Goal: Task Accomplishment & Management: Complete application form

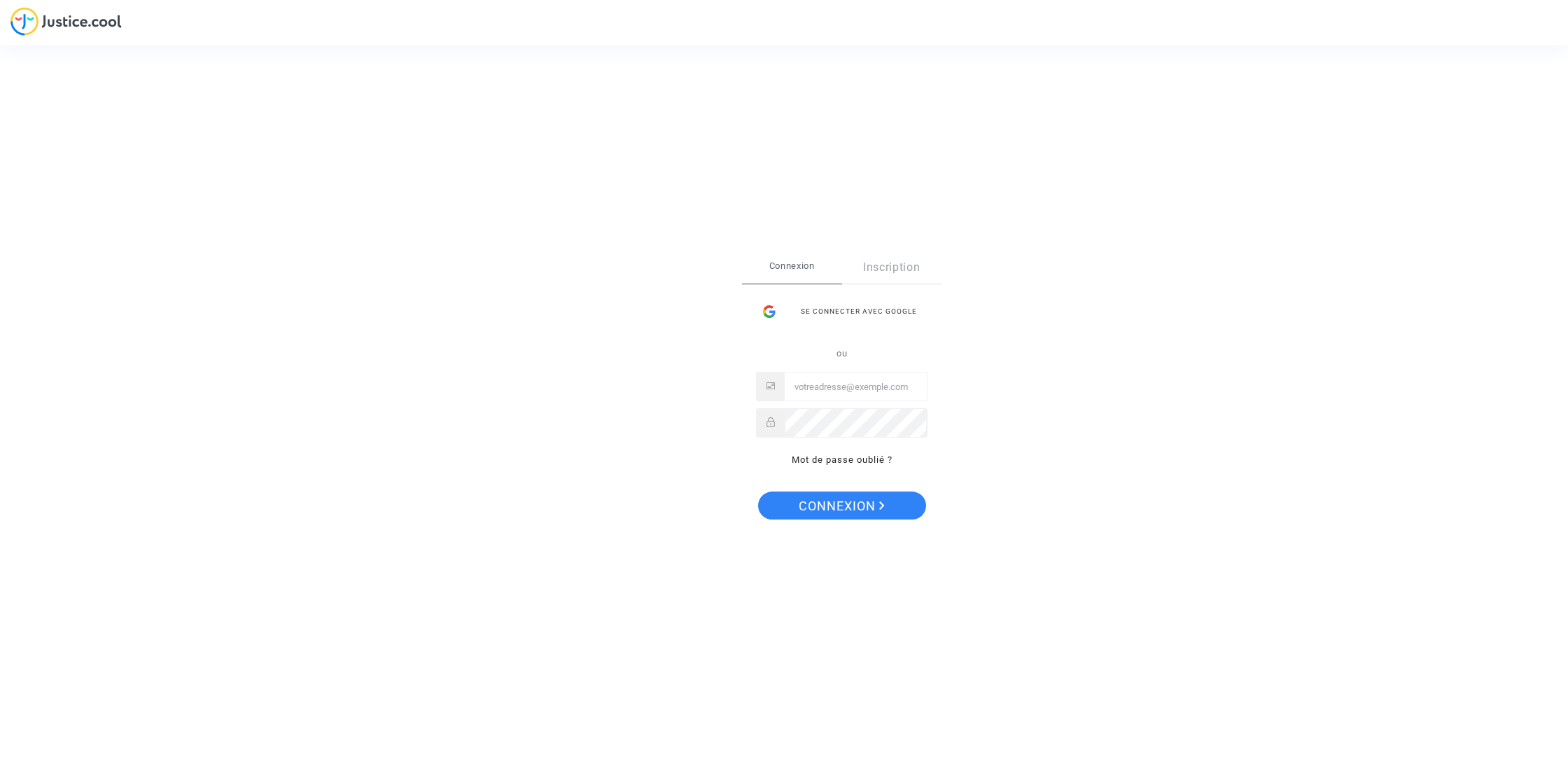
type input "[EMAIL_ADDRESS][DOMAIN_NAME]"
click at [832, 508] on span "Connexion" at bounding box center [842, 507] width 86 height 29
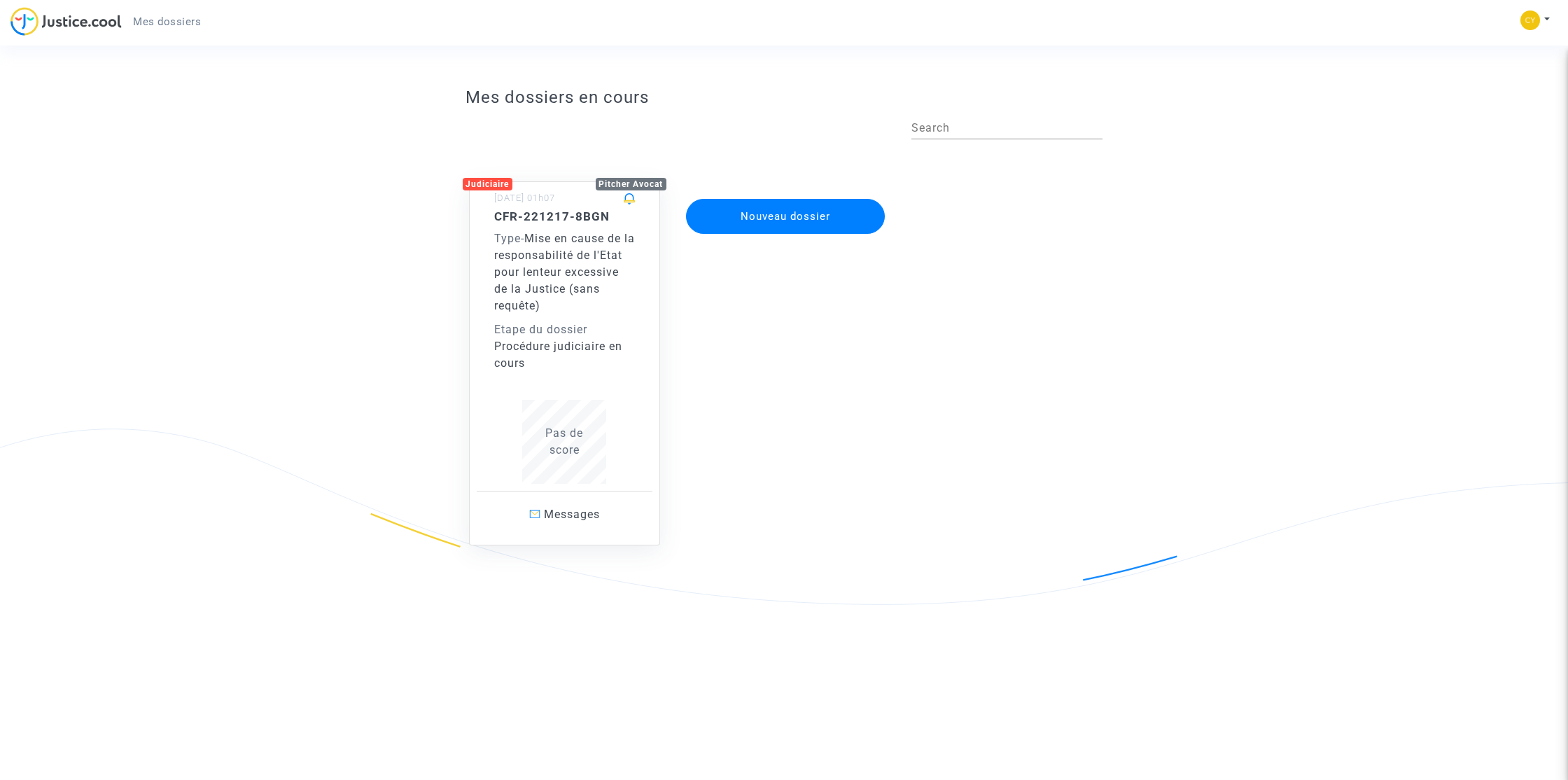
click at [574, 440] on span "Pas de score" at bounding box center [564, 442] width 38 height 30
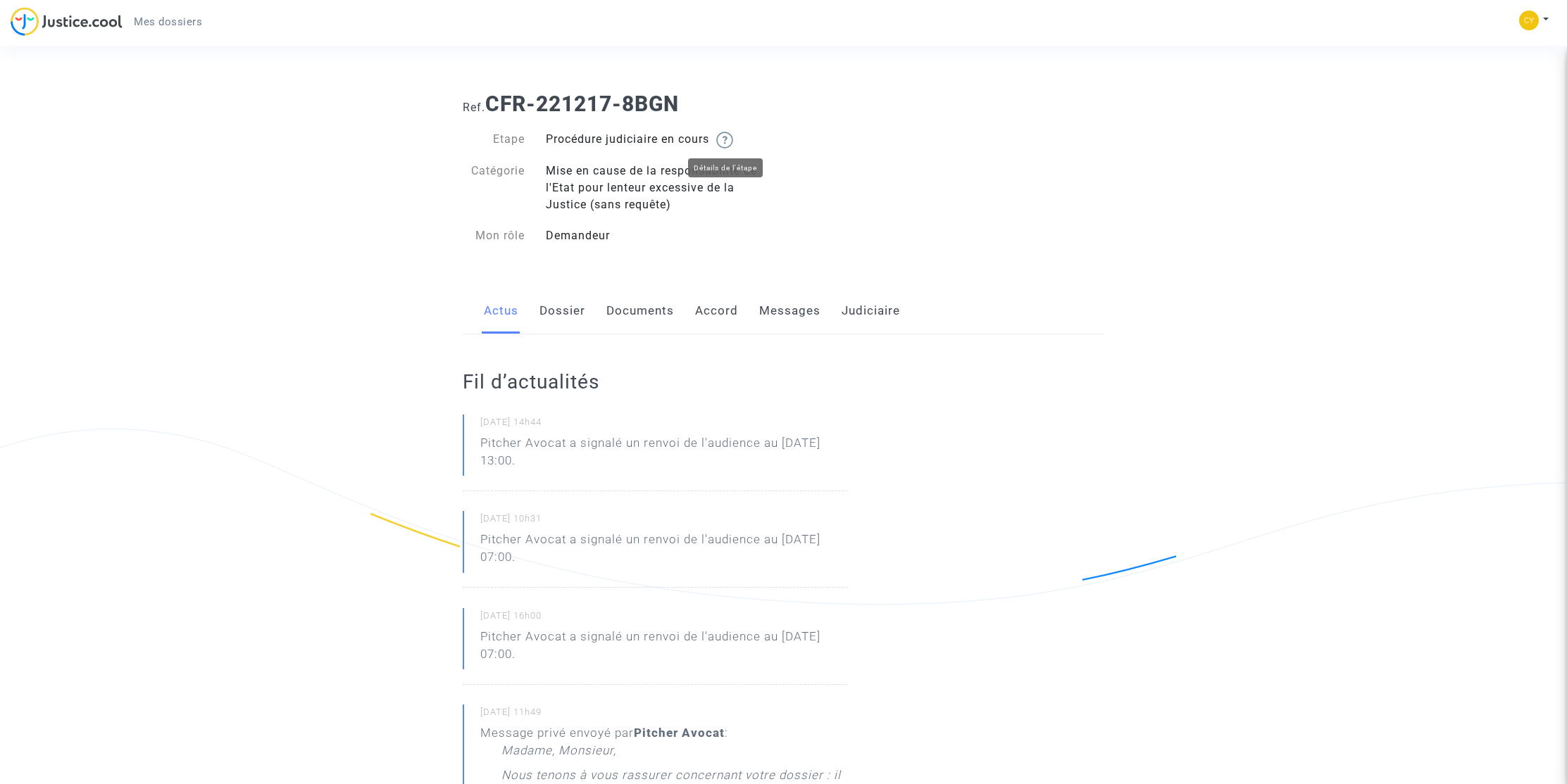
click at [734, 143] on img at bounding box center [725, 140] width 17 height 17
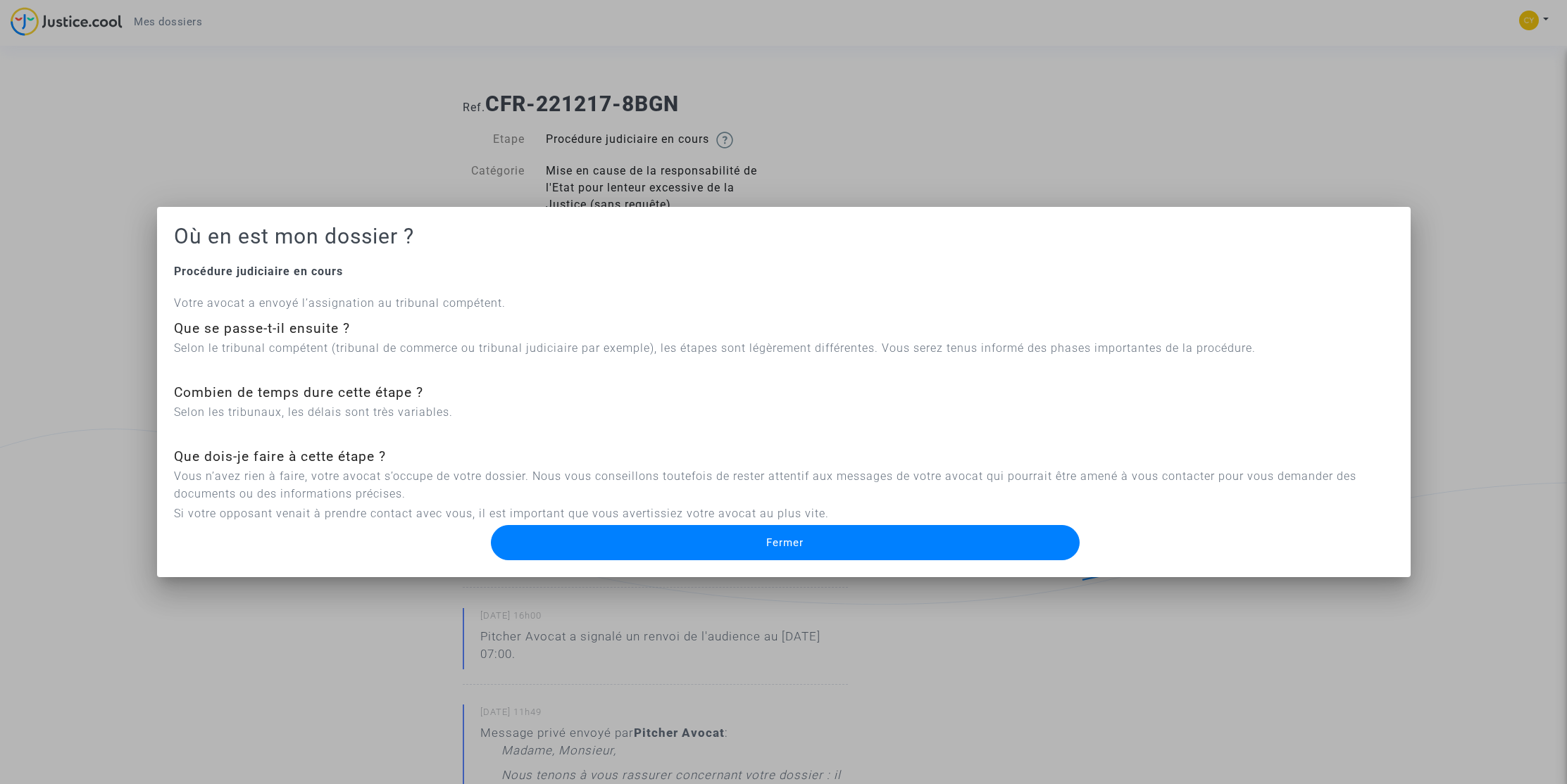
click at [947, 543] on button "Fermer" at bounding box center [785, 543] width 589 height 35
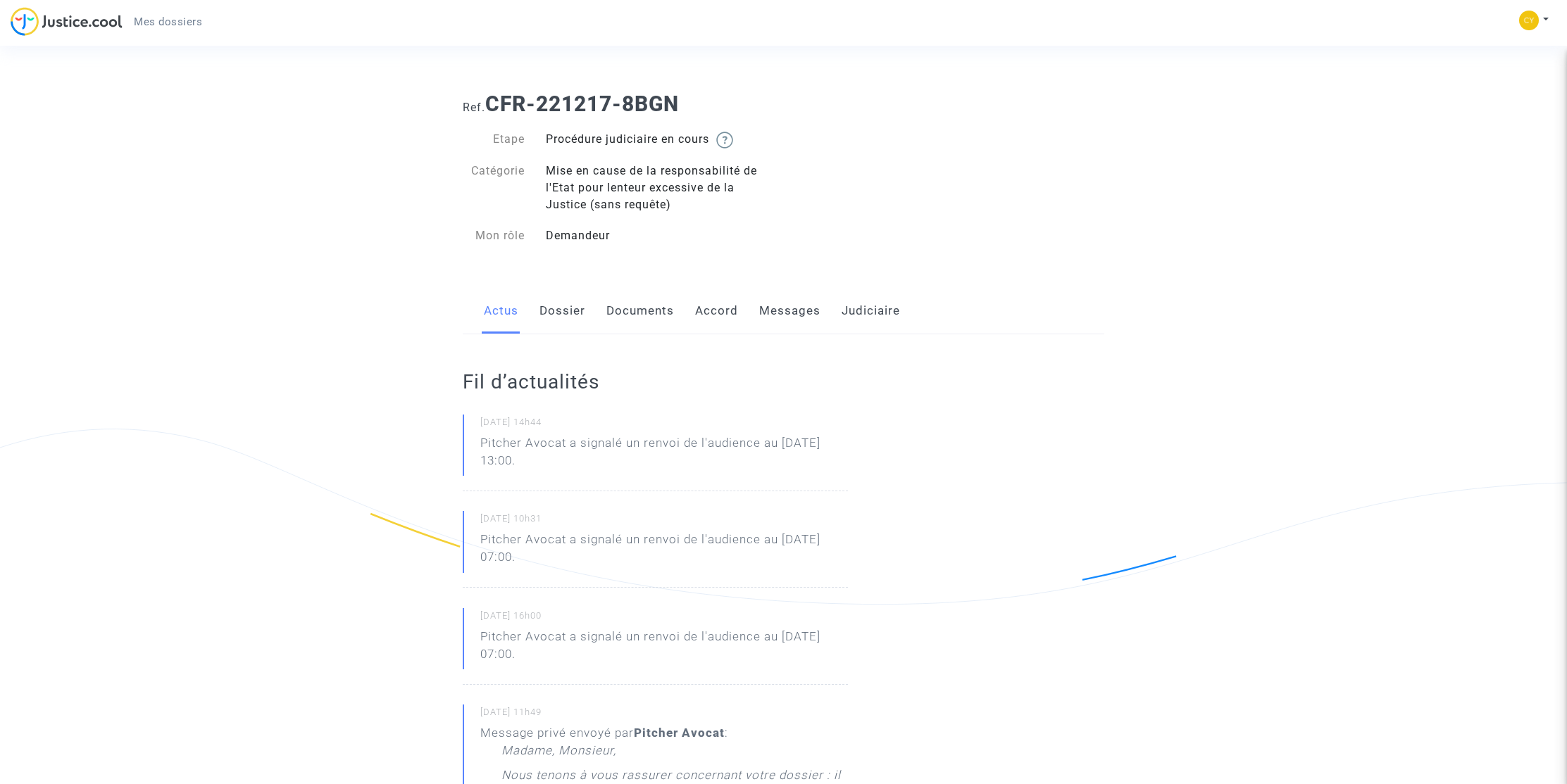
click at [565, 311] on link "Dossier" at bounding box center [563, 311] width 46 height 47
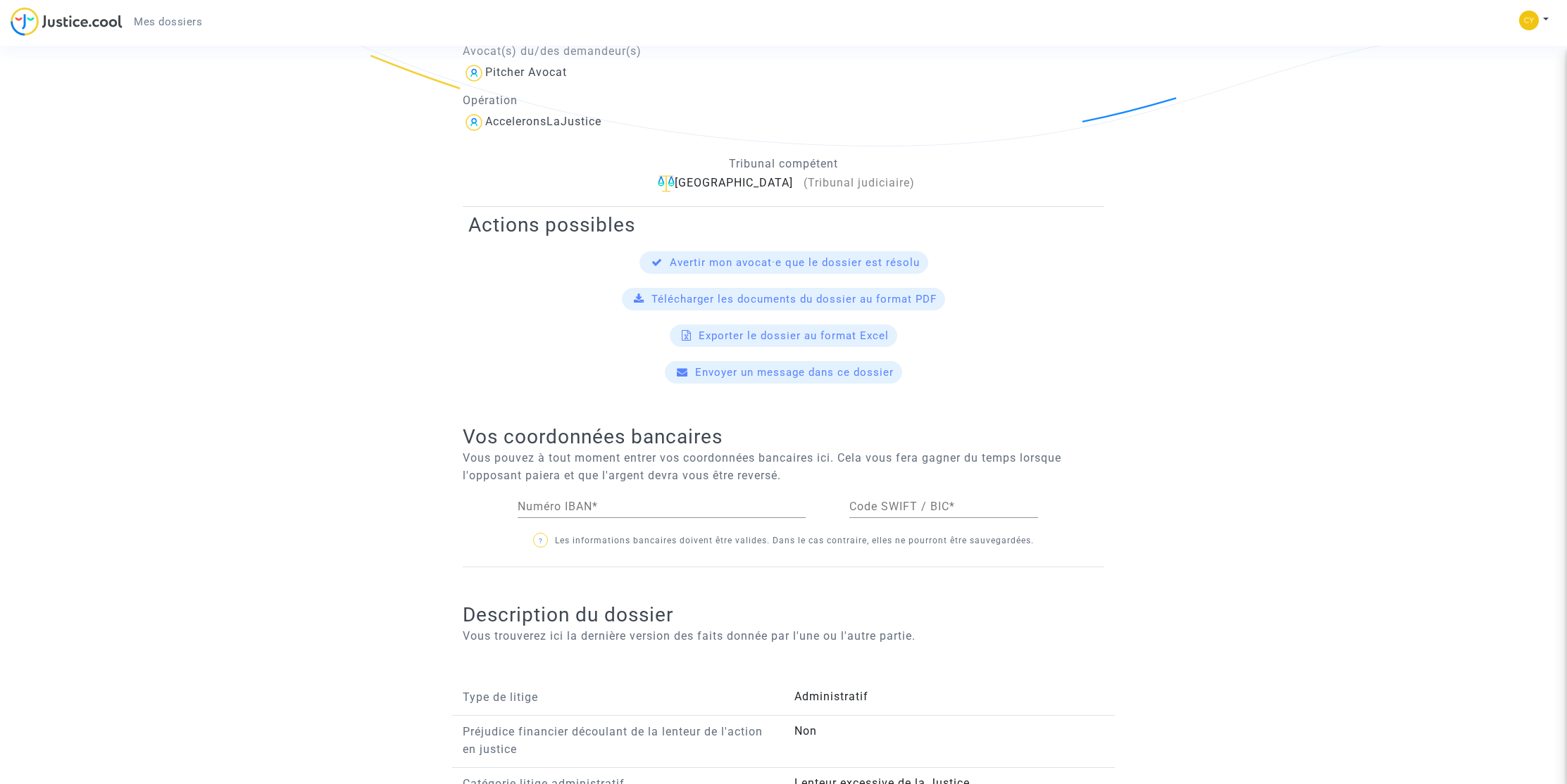
scroll to position [634, 0]
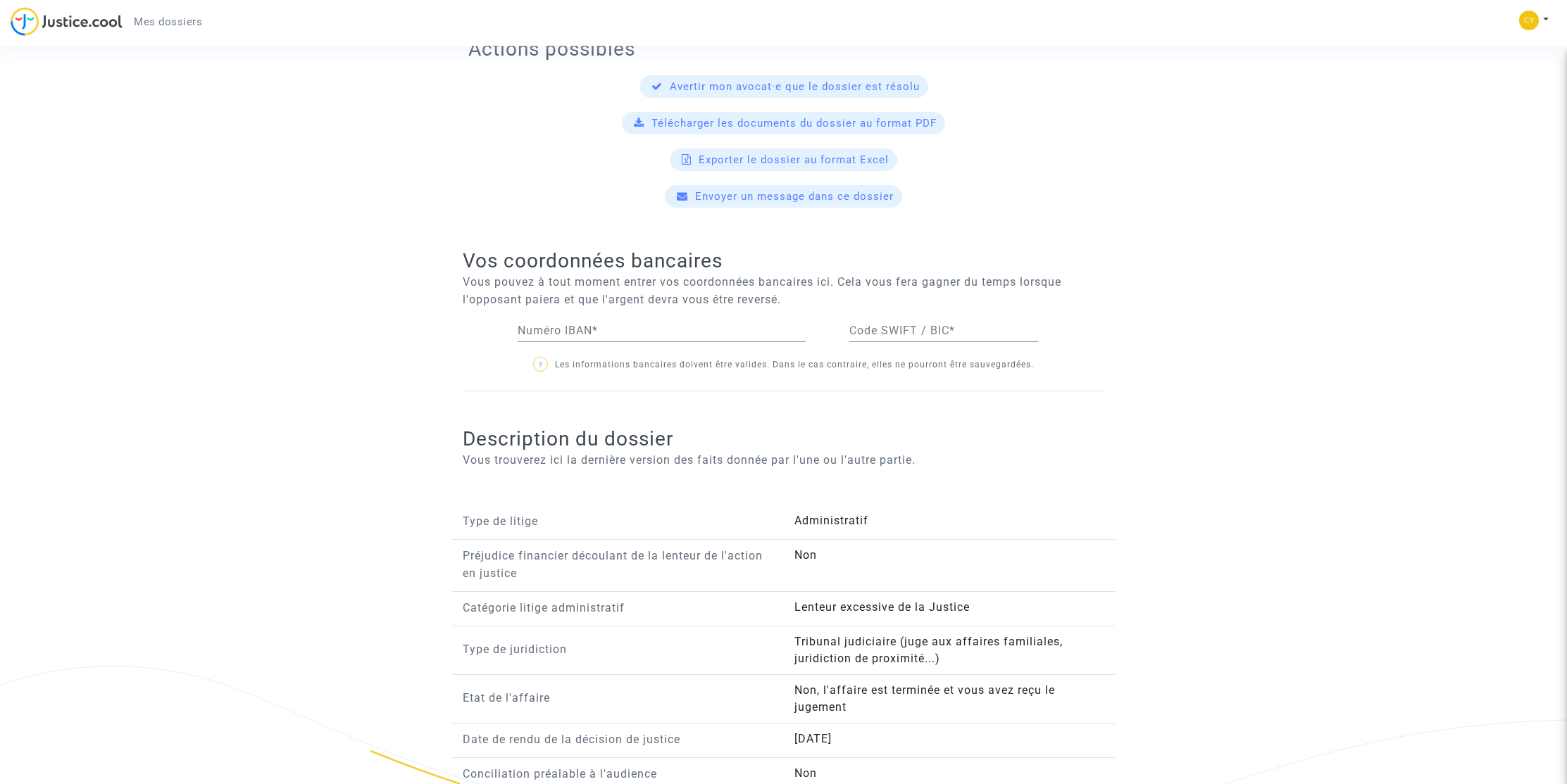
click at [620, 337] on input "Numéro IBAN *" at bounding box center [662, 331] width 288 height 13
paste input "[FINANCIAL_ID]"
type input "[FINANCIAL_ID]"
click at [1188, 665] on ng-component "Ref. CFR-221217-8BGN Etape Procédure judiciaire en cours Catégorie Mise en caus…" at bounding box center [784, 250] width 1014 height 1608
click at [899, 331] on input "Code SWIFT / BIC *" at bounding box center [944, 331] width 189 height 13
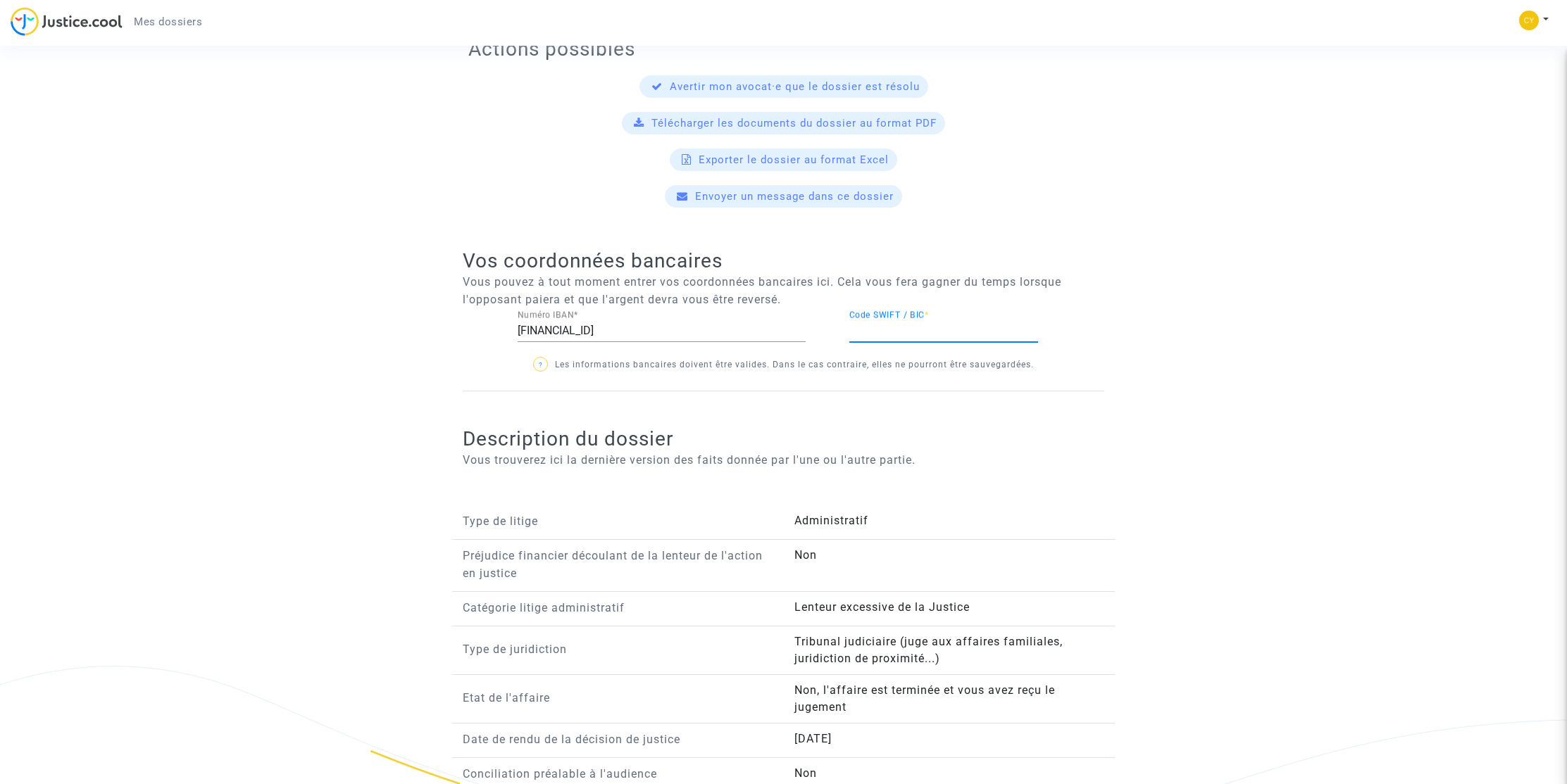
paste input "BOUS FRPP XXX"
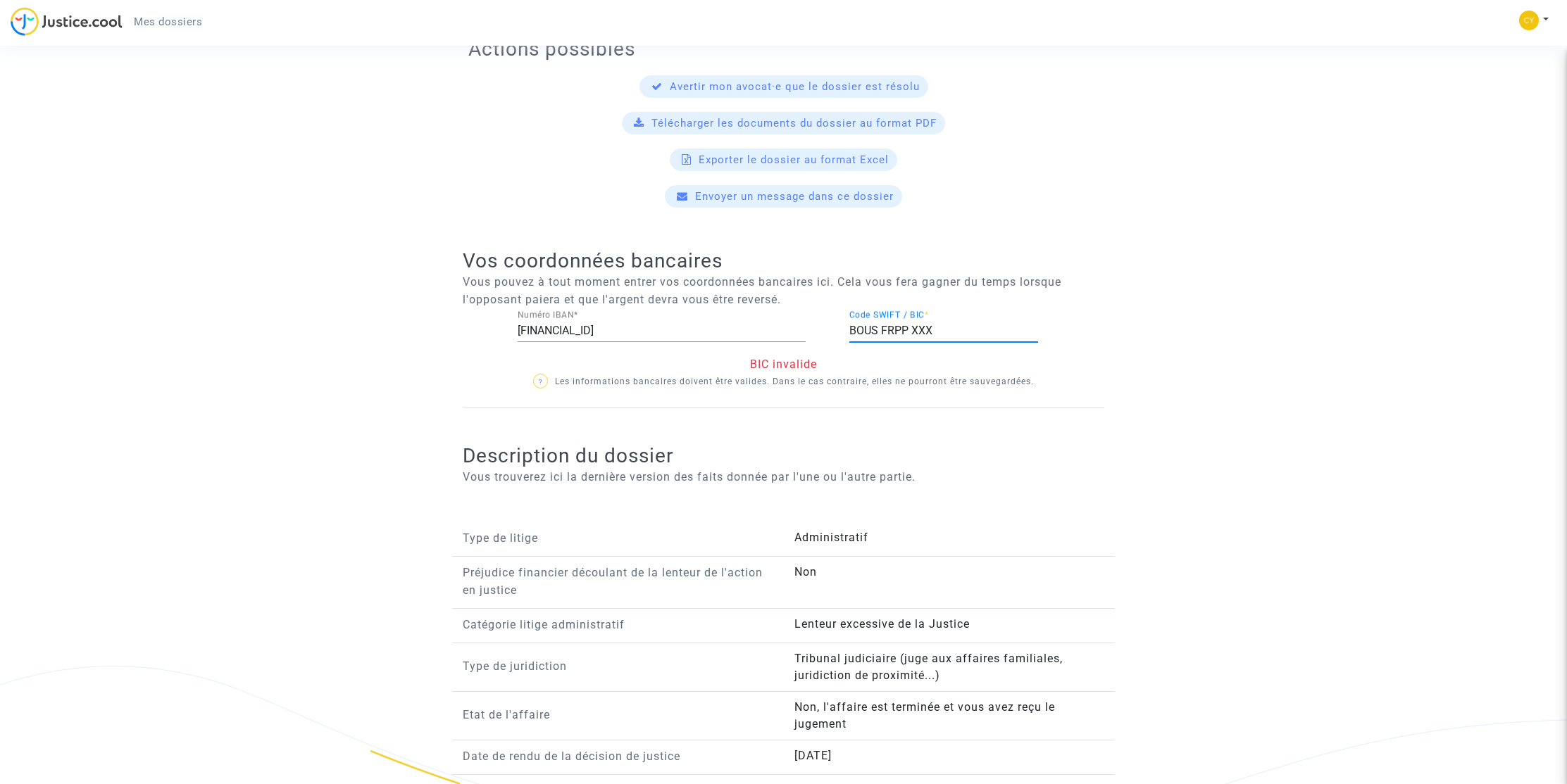
click at [1182, 653] on ng-component "Ref. CFR-221217-8BGN Etape Procédure judiciaire en cours Catégorie Mise en caus…" at bounding box center [784, 259] width 1014 height 1625
click at [897, 329] on input "BOUS FRPP XXX" at bounding box center [944, 331] width 189 height 13
click at [881, 331] on input "BOUS FRPP XXX" at bounding box center [944, 331] width 189 height 13
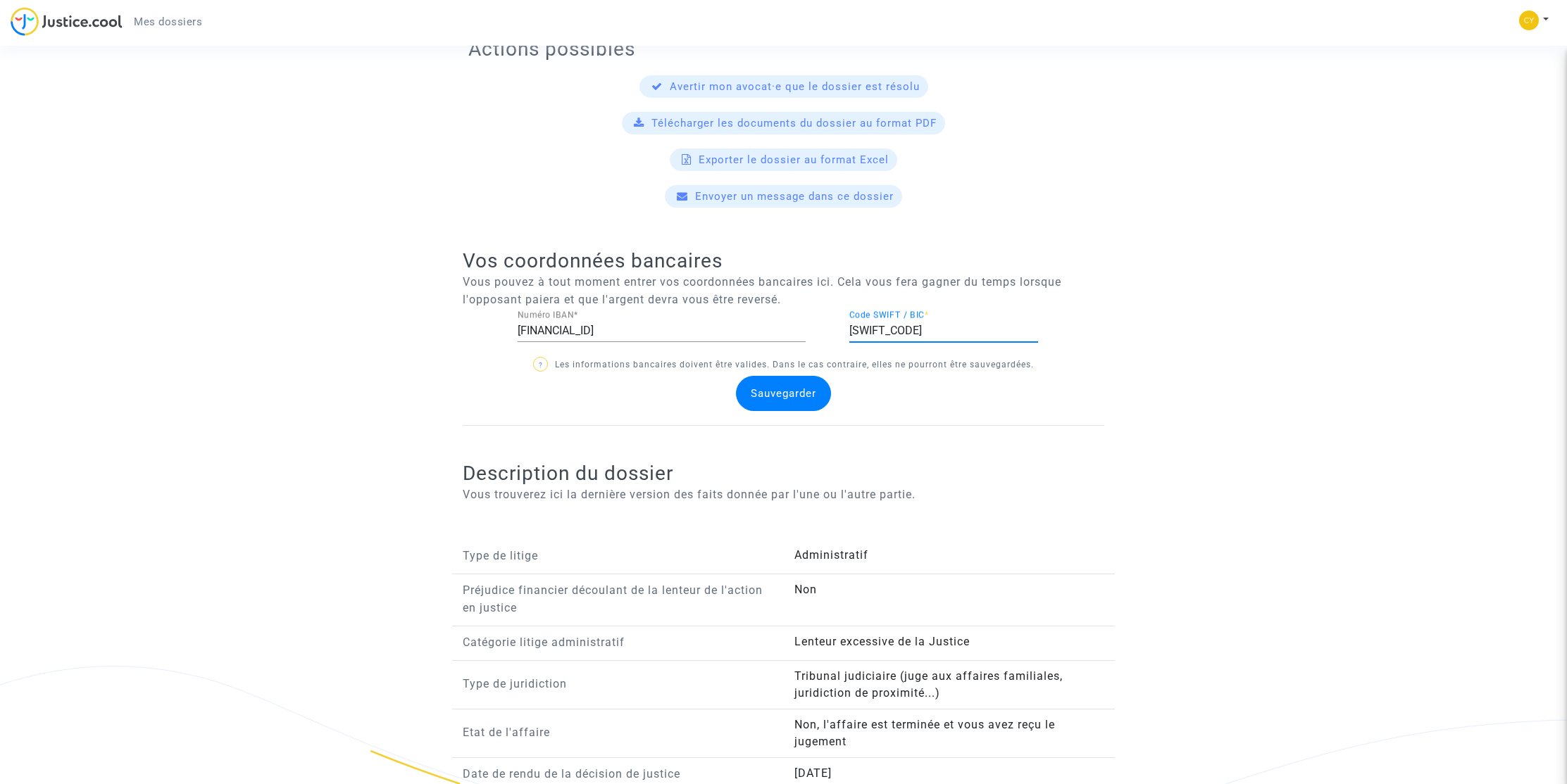
type input "[SWIFT_CODE]"
click at [779, 397] on span "Sauvegarder" at bounding box center [784, 394] width 65 height 13
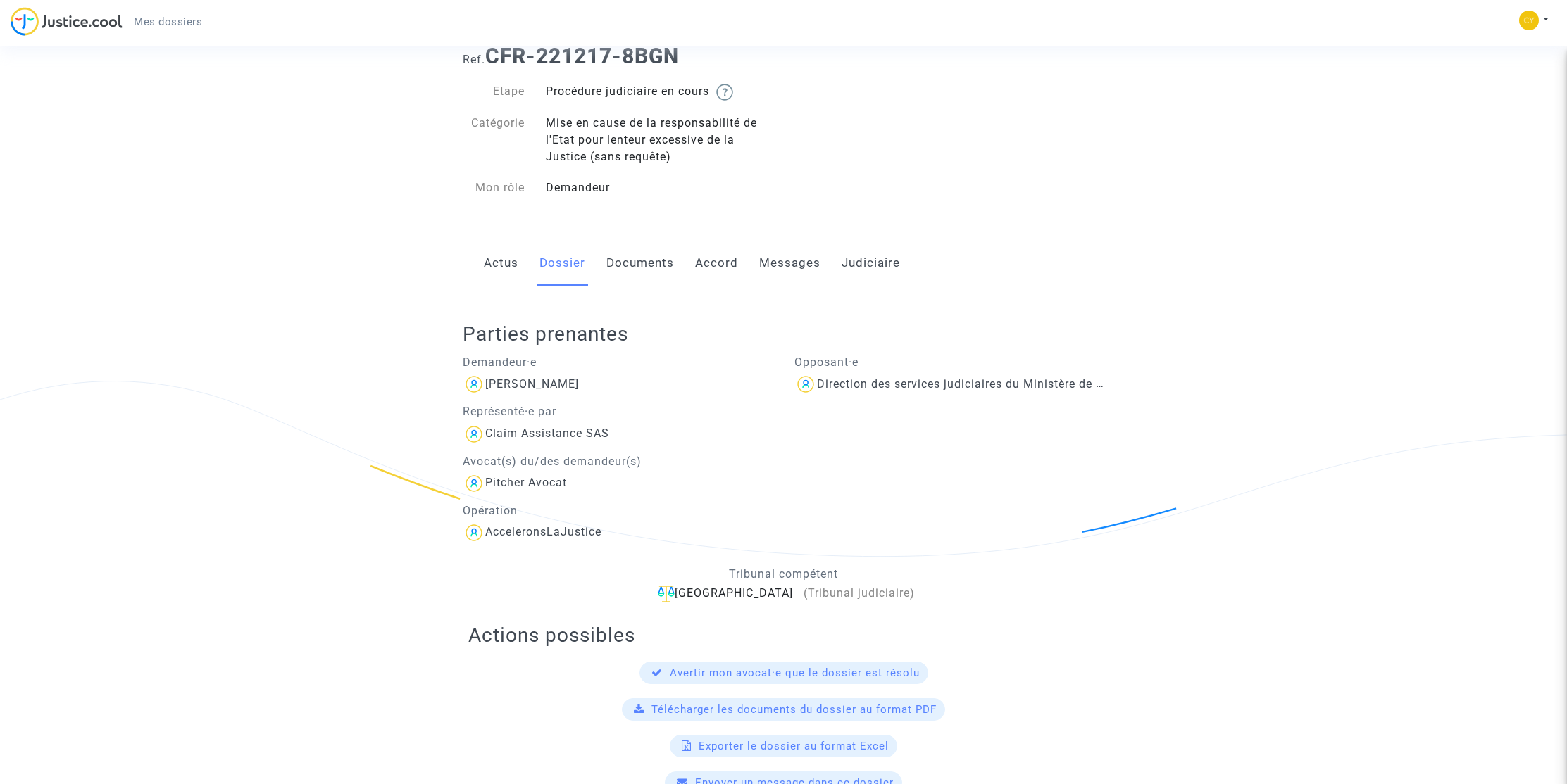
scroll to position [0, 0]
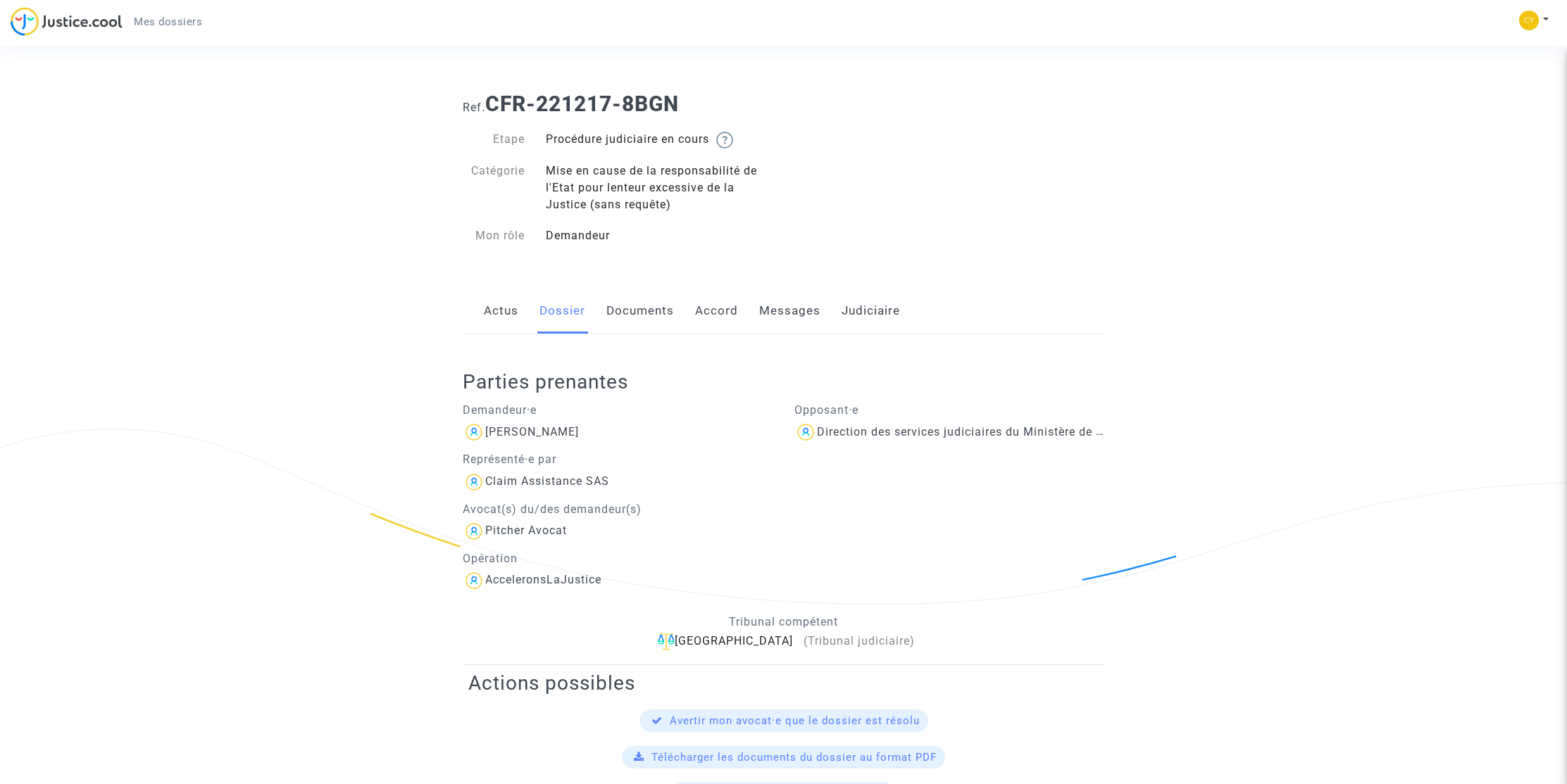
click at [627, 307] on link "Documents" at bounding box center [640, 311] width 68 height 47
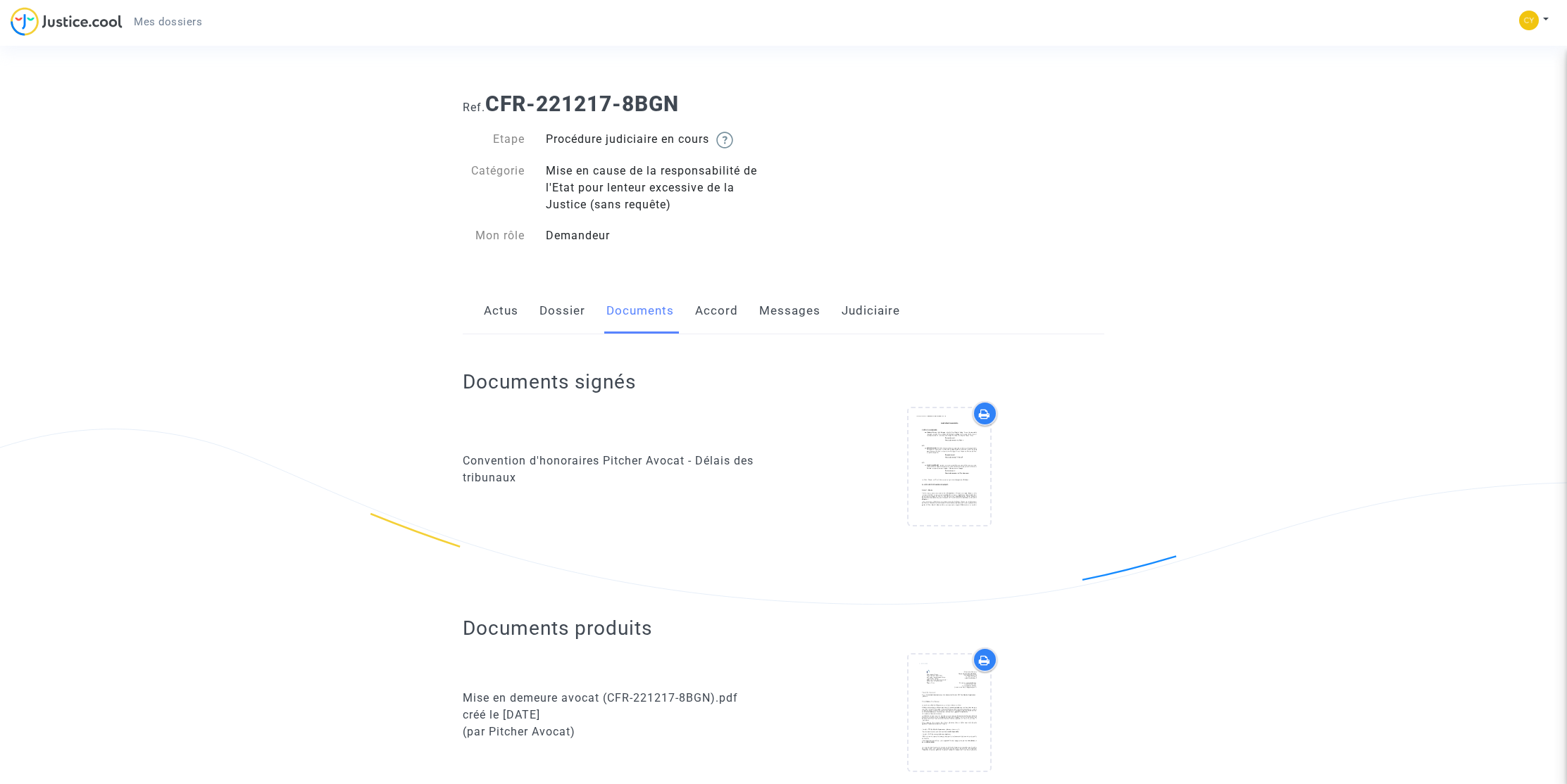
click at [784, 312] on link "Messages" at bounding box center [789, 311] width 61 height 47
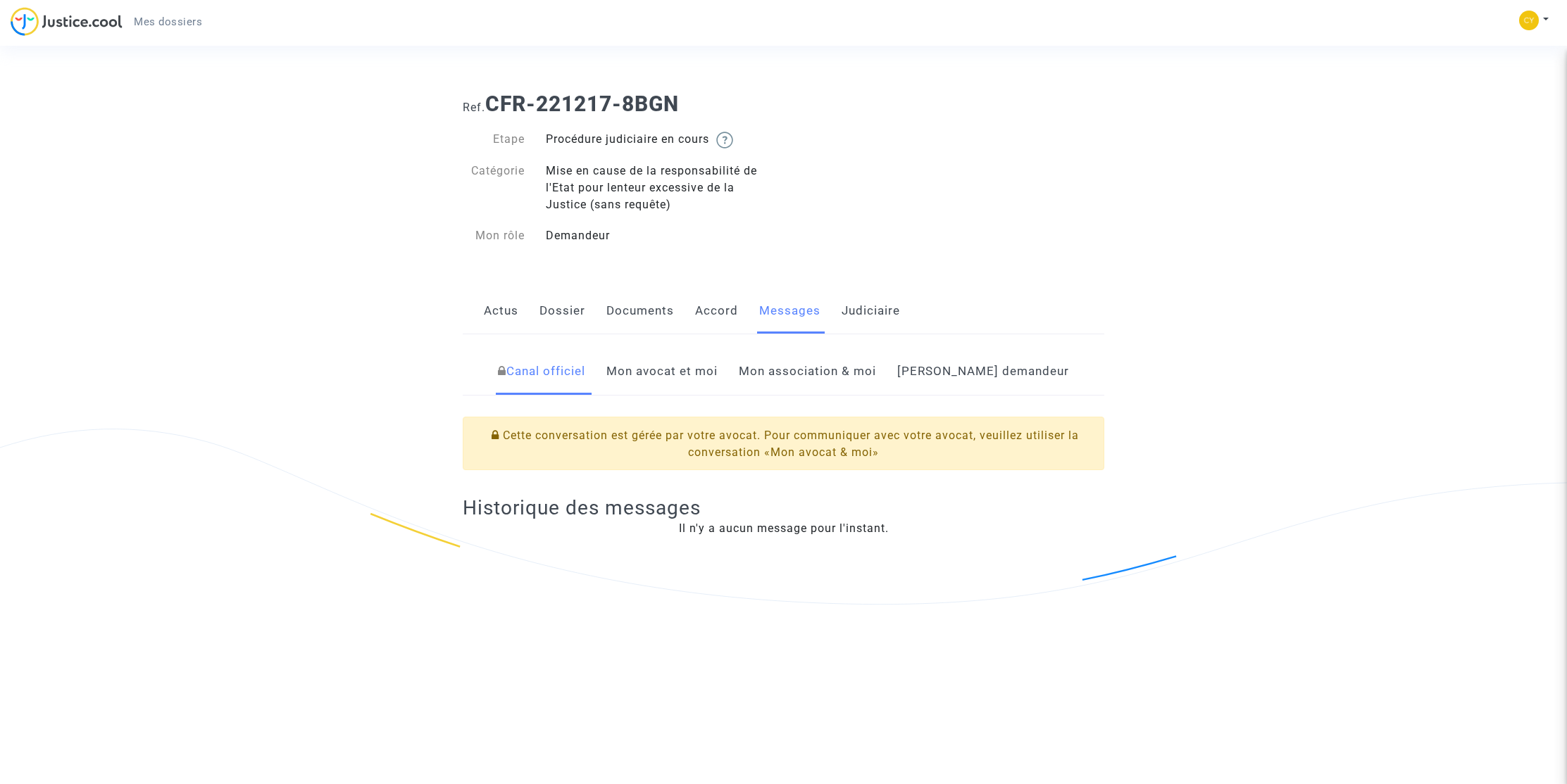
click at [846, 310] on link "Judiciaire" at bounding box center [870, 311] width 58 height 47
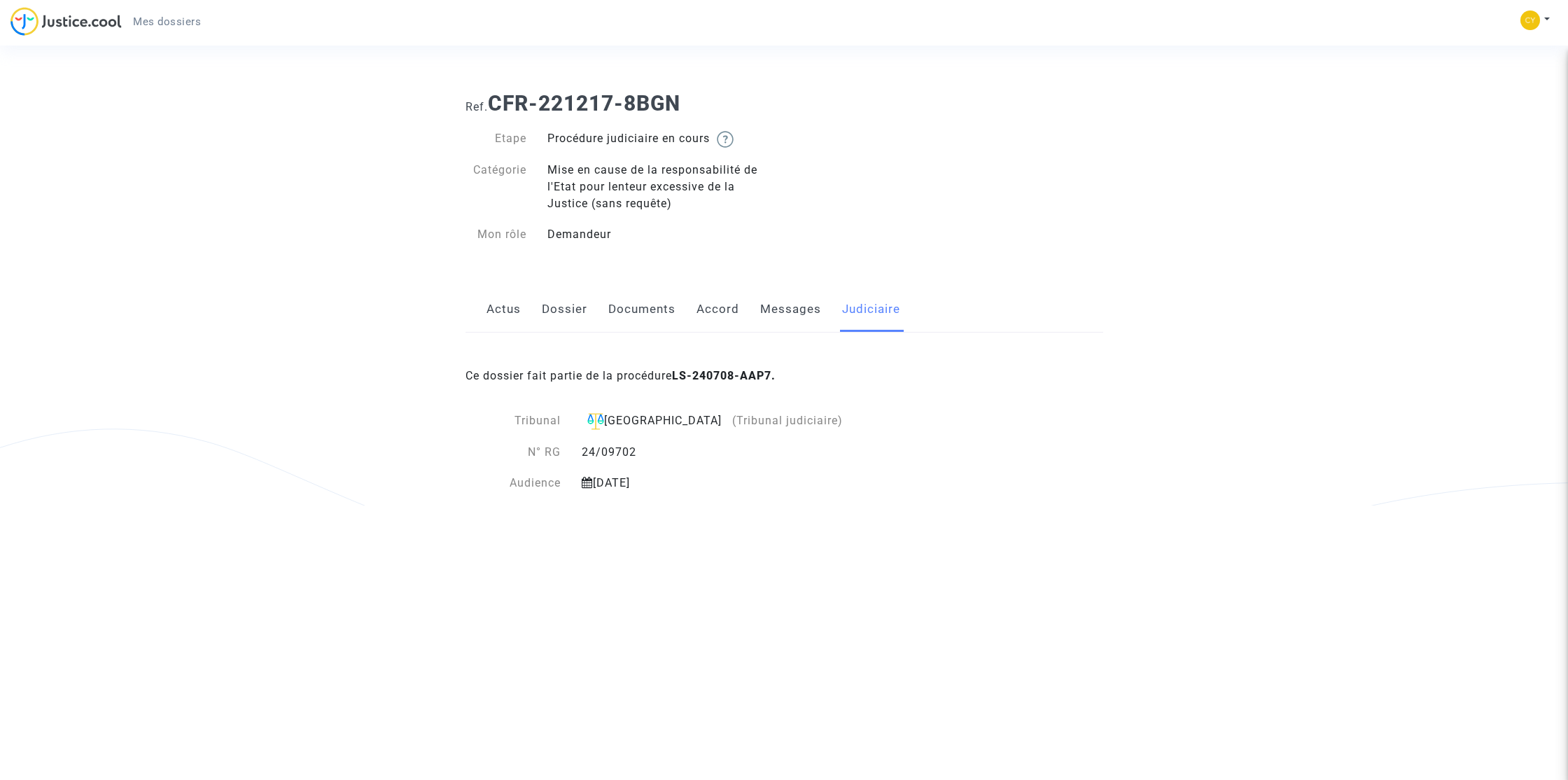
click at [709, 311] on link "Accord" at bounding box center [718, 309] width 43 height 46
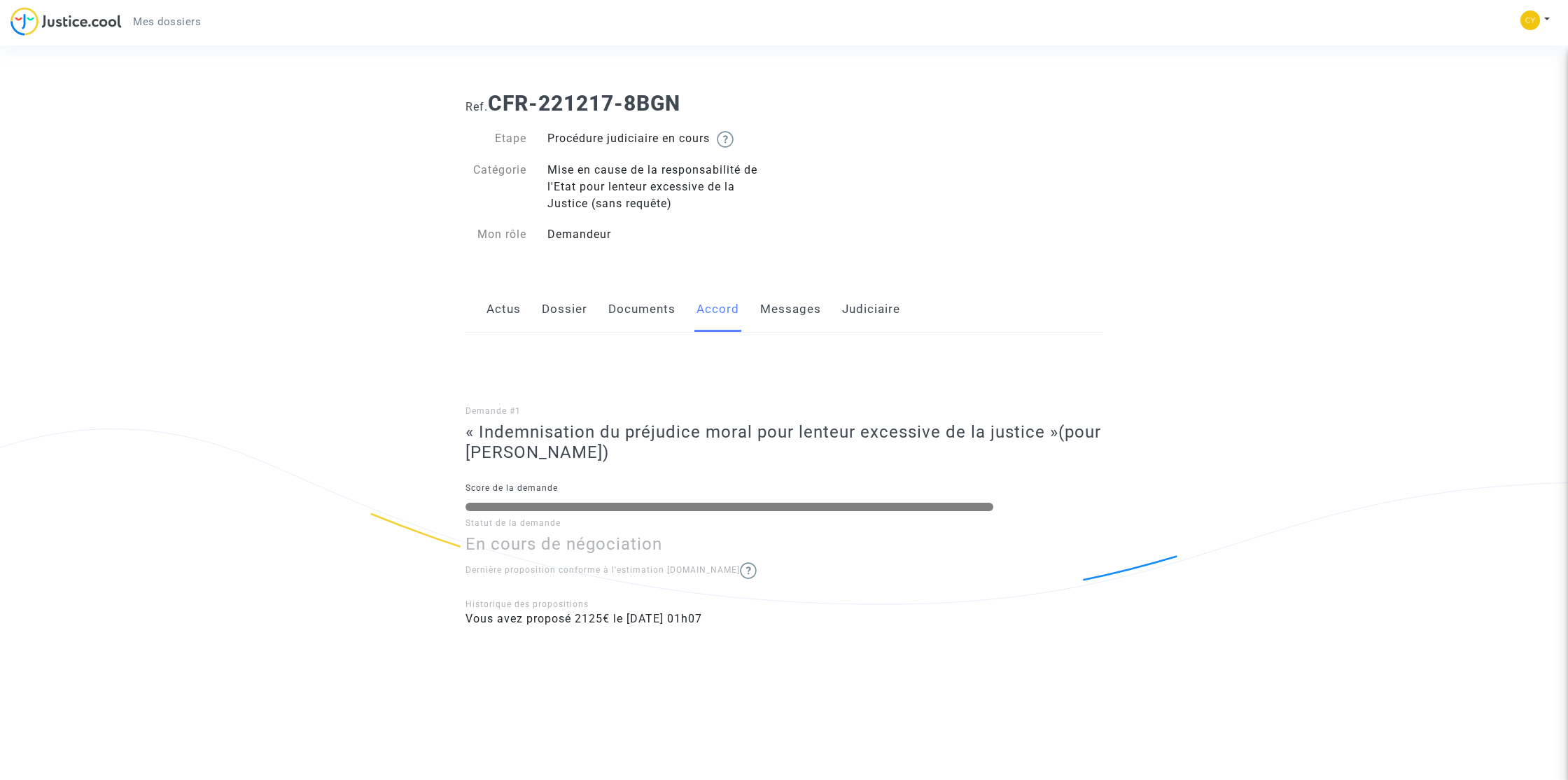
click at [555, 312] on link "Dossier" at bounding box center [565, 309] width 46 height 46
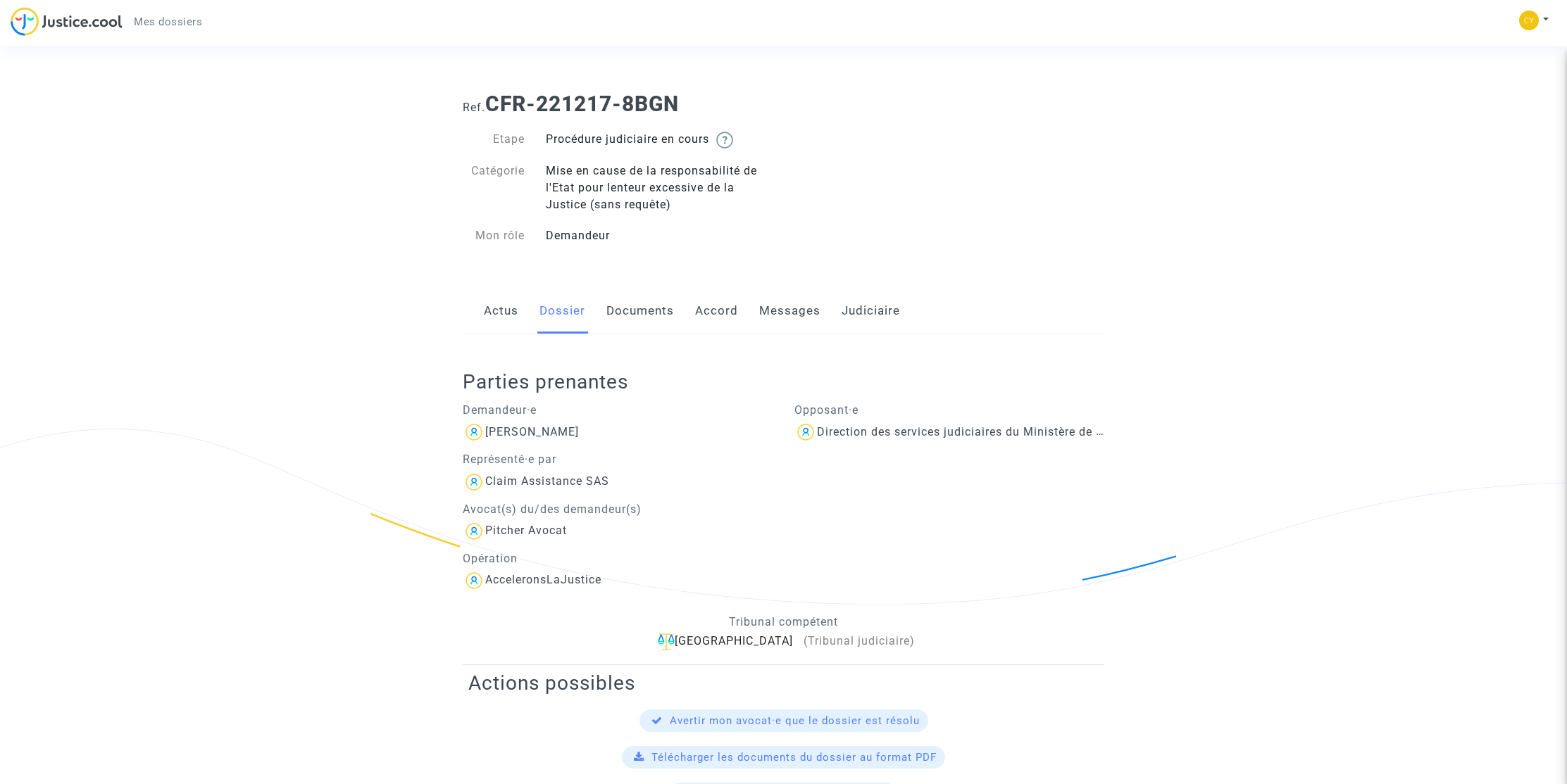
click at [607, 311] on link "Documents" at bounding box center [640, 311] width 68 height 47
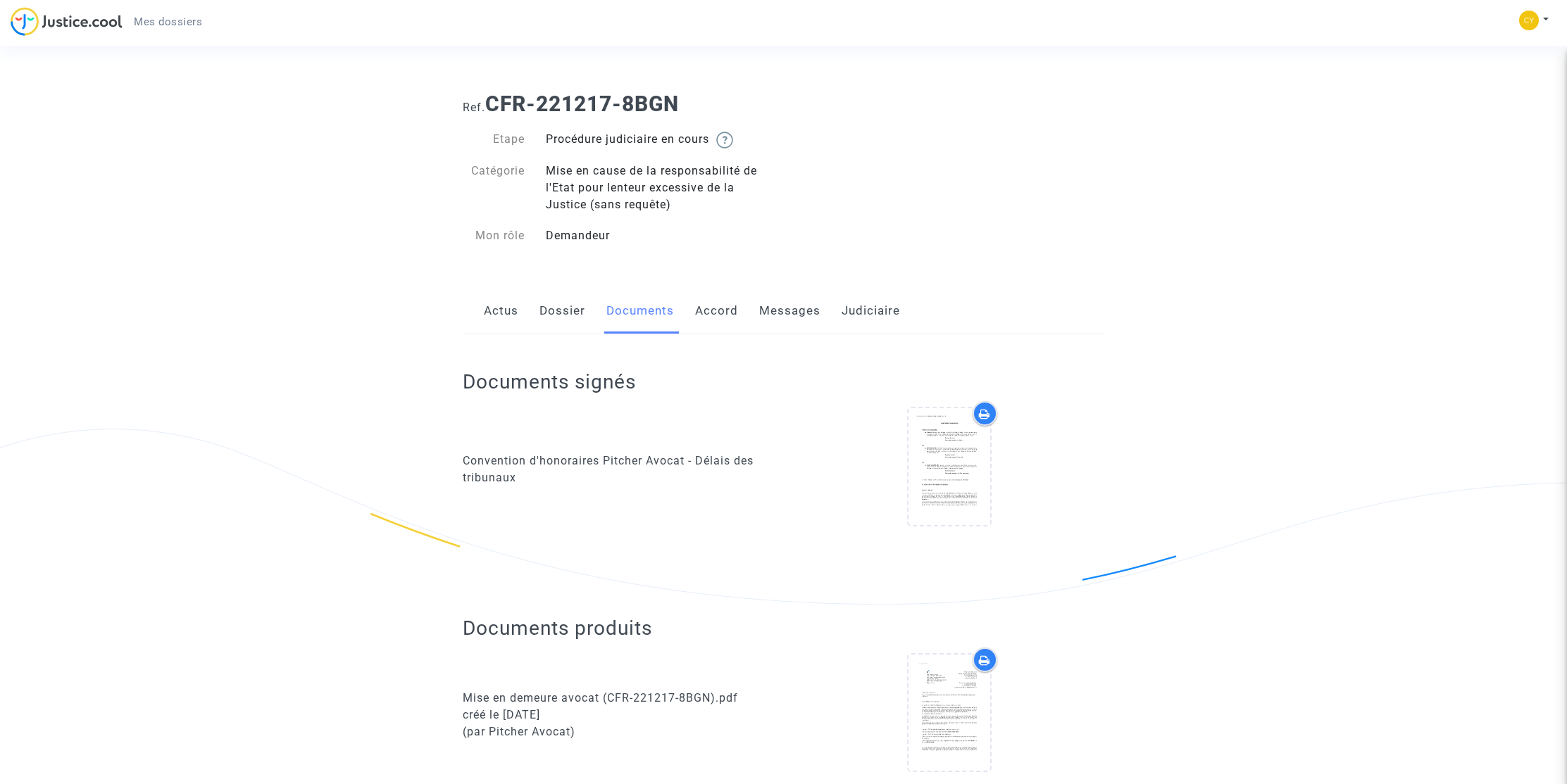
click at [566, 309] on link "Dossier" at bounding box center [563, 311] width 46 height 47
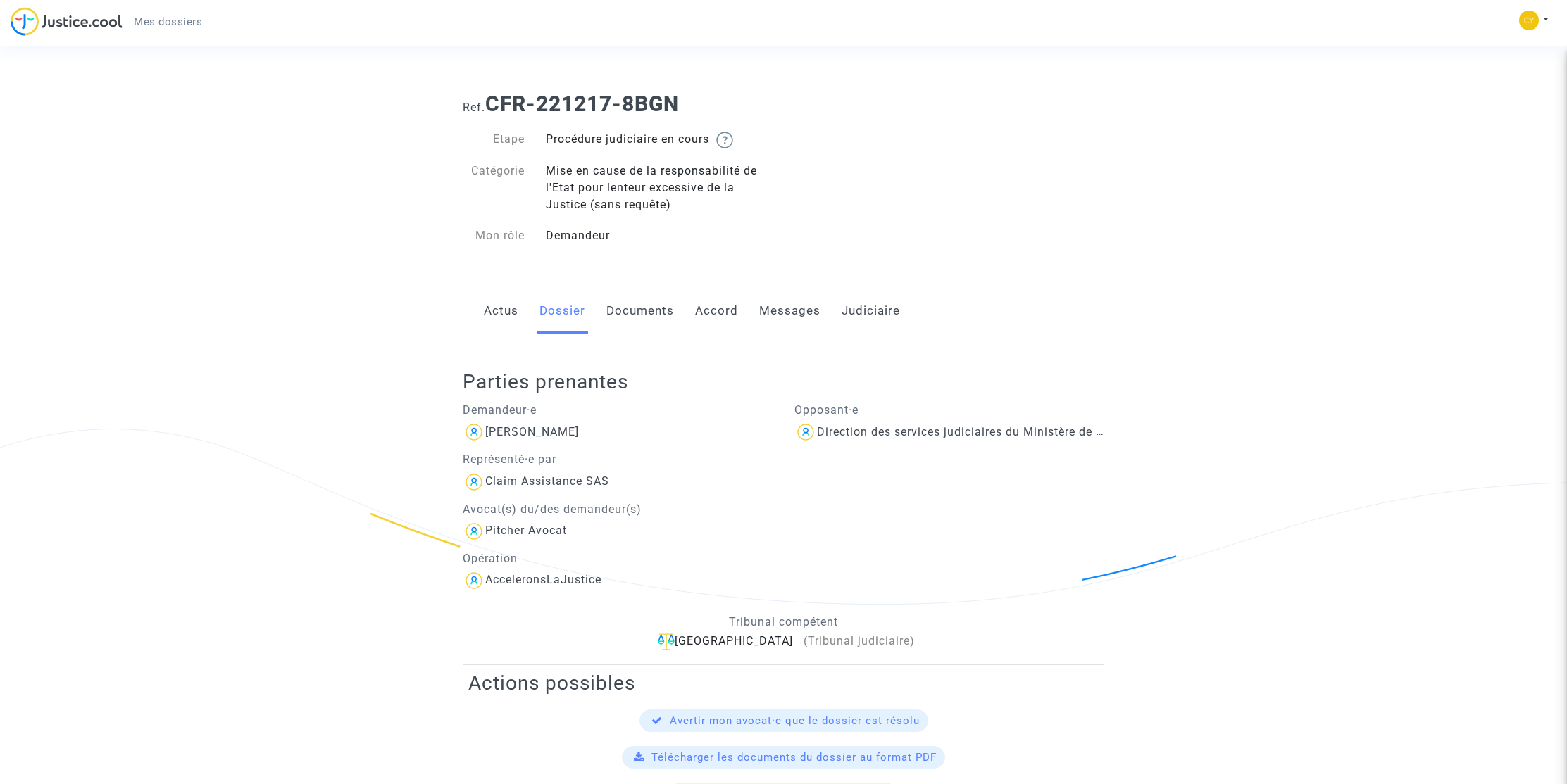
click at [631, 305] on link "Documents" at bounding box center [640, 311] width 68 height 47
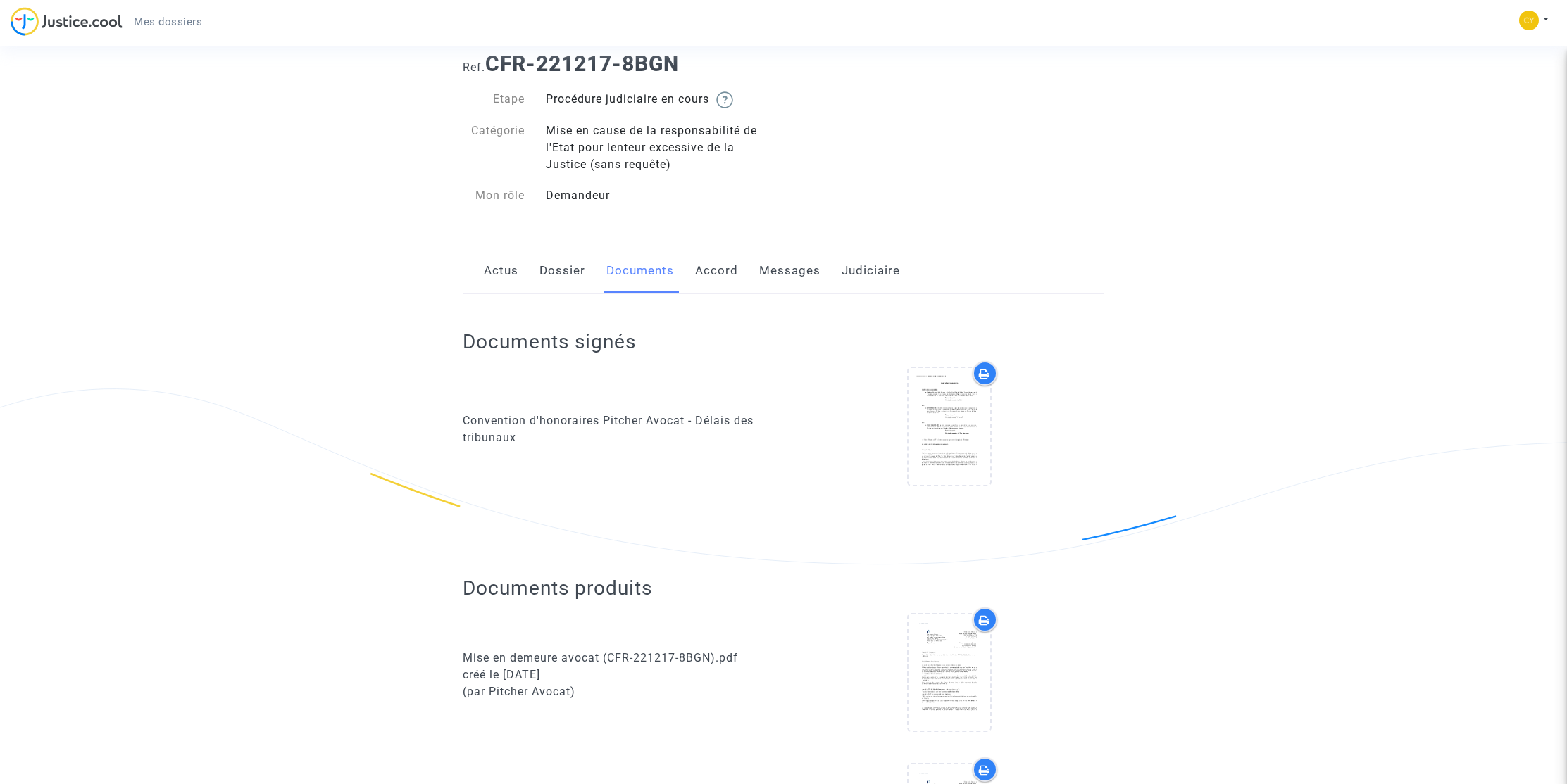
scroll to position [119, 0]
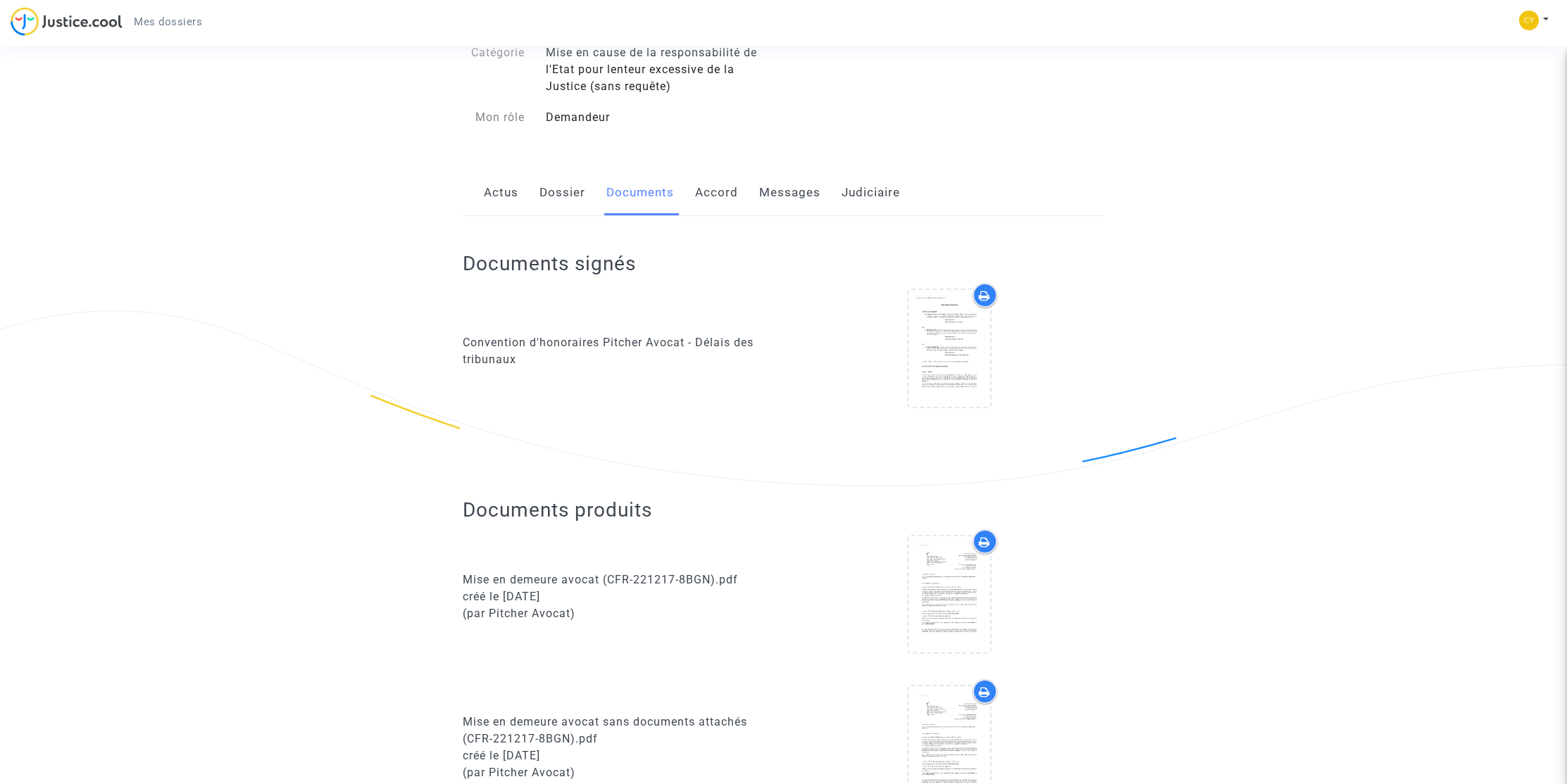
click at [709, 187] on link "Accord" at bounding box center [716, 193] width 43 height 47
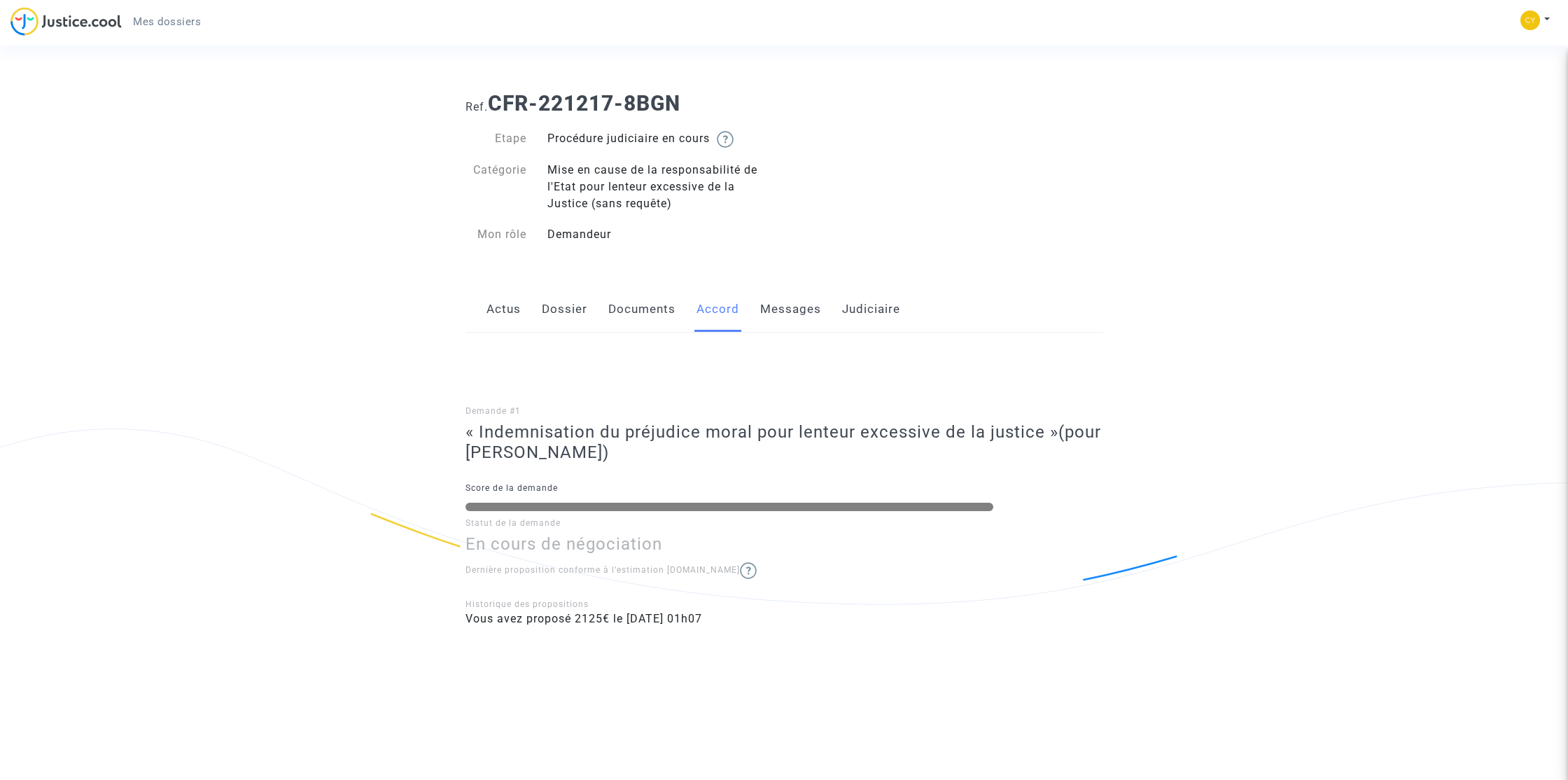
click at [501, 303] on link "Actus" at bounding box center [504, 309] width 34 height 46
